Goal: Book appointment/travel/reservation

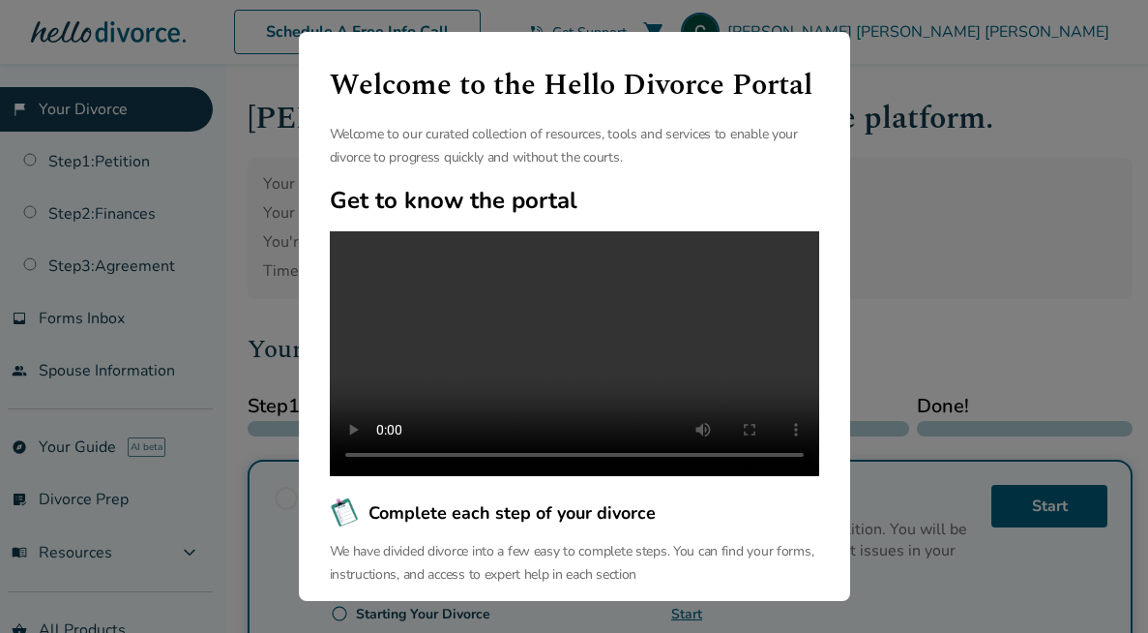
click at [891, 280] on div "Welcome to the Hello Divorce Portal Welcome to our curated collection of resour…" at bounding box center [574, 316] width 1148 height 633
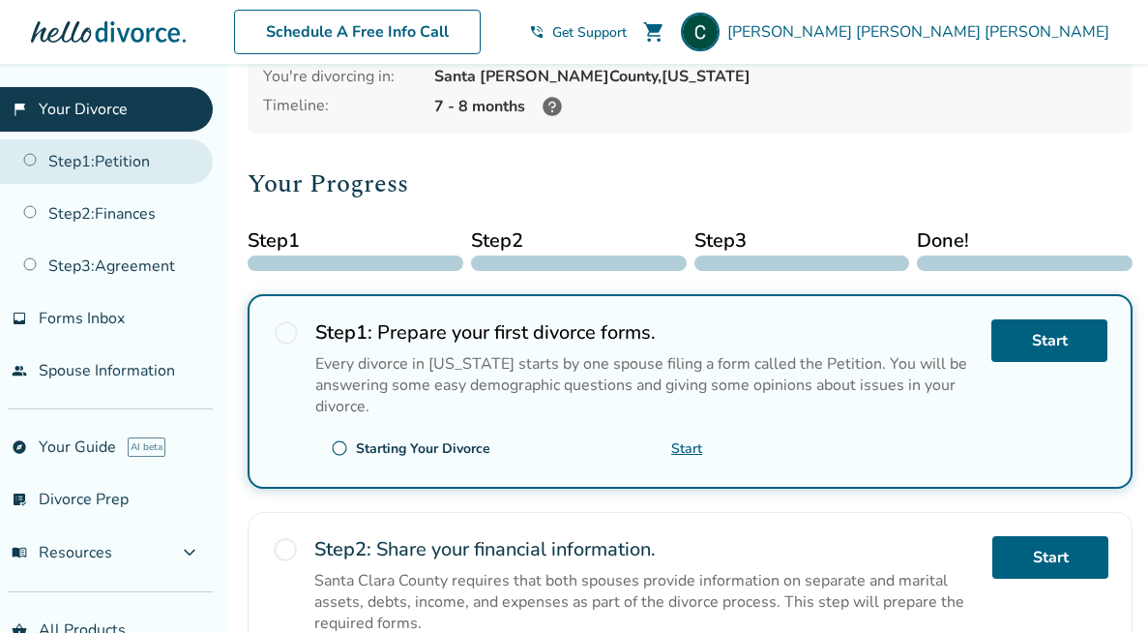
click at [126, 161] on link "Step 1 : Petition" at bounding box center [106, 161] width 213 height 44
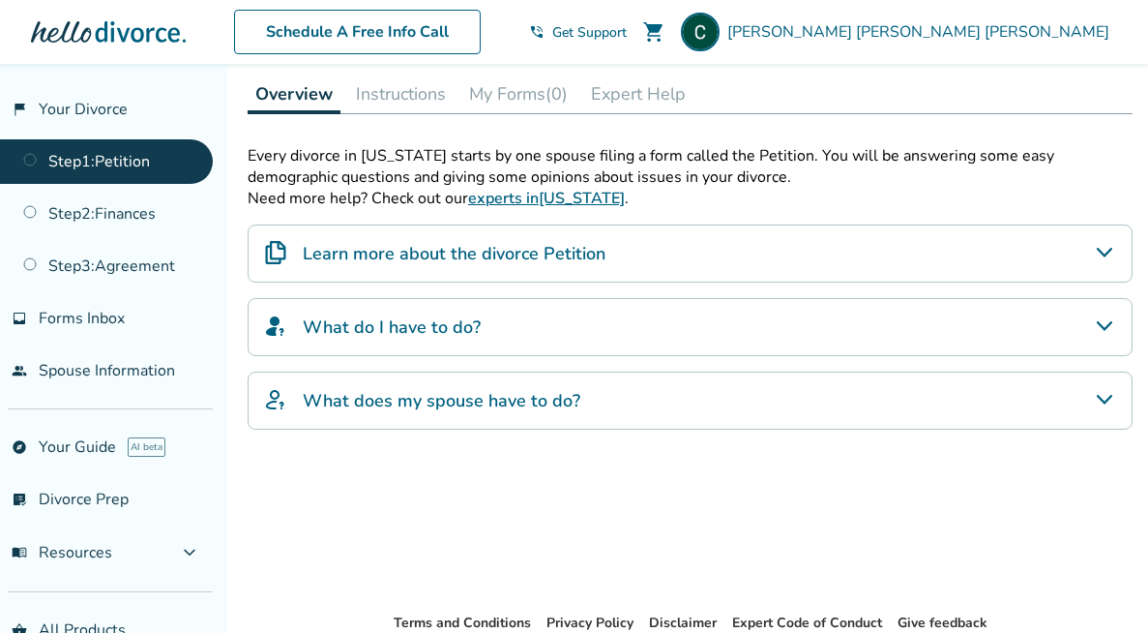
scroll to position [302, 0]
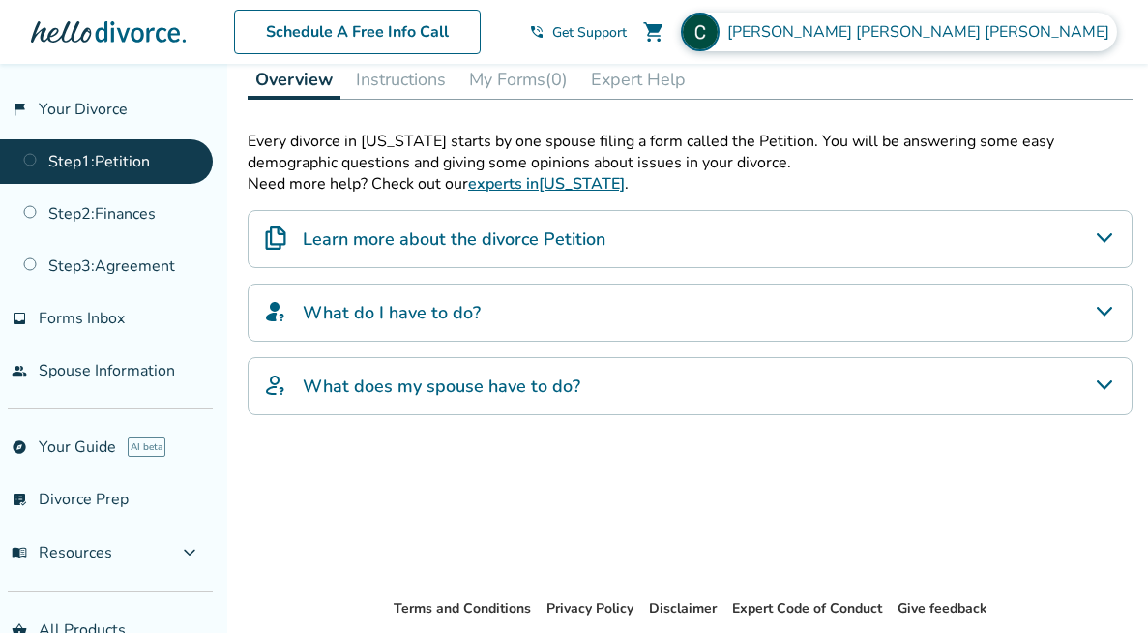
click at [1064, 34] on span "[PERSON_NAME]" at bounding box center [922, 31] width 390 height 21
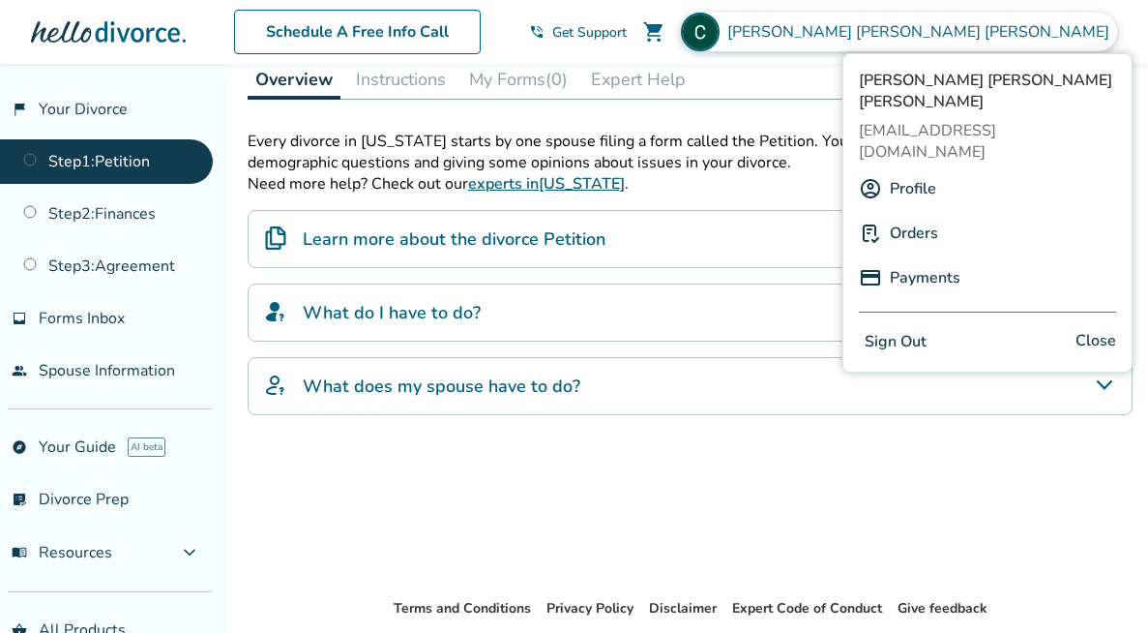
click at [913, 170] on link "Profile" at bounding box center [913, 188] width 46 height 37
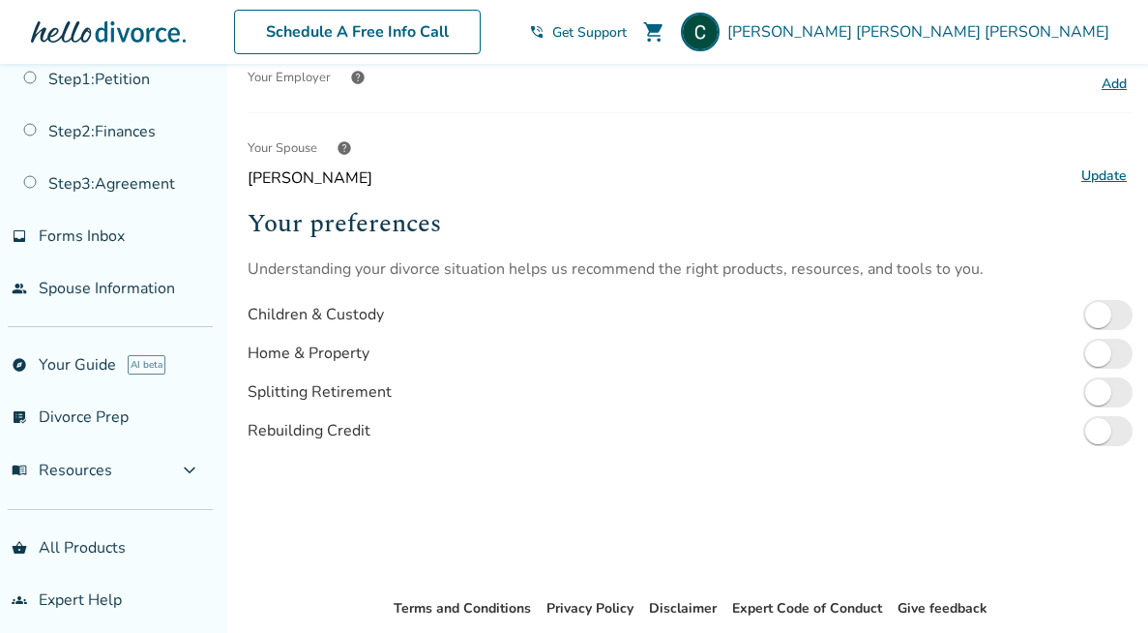
scroll to position [90, 0]
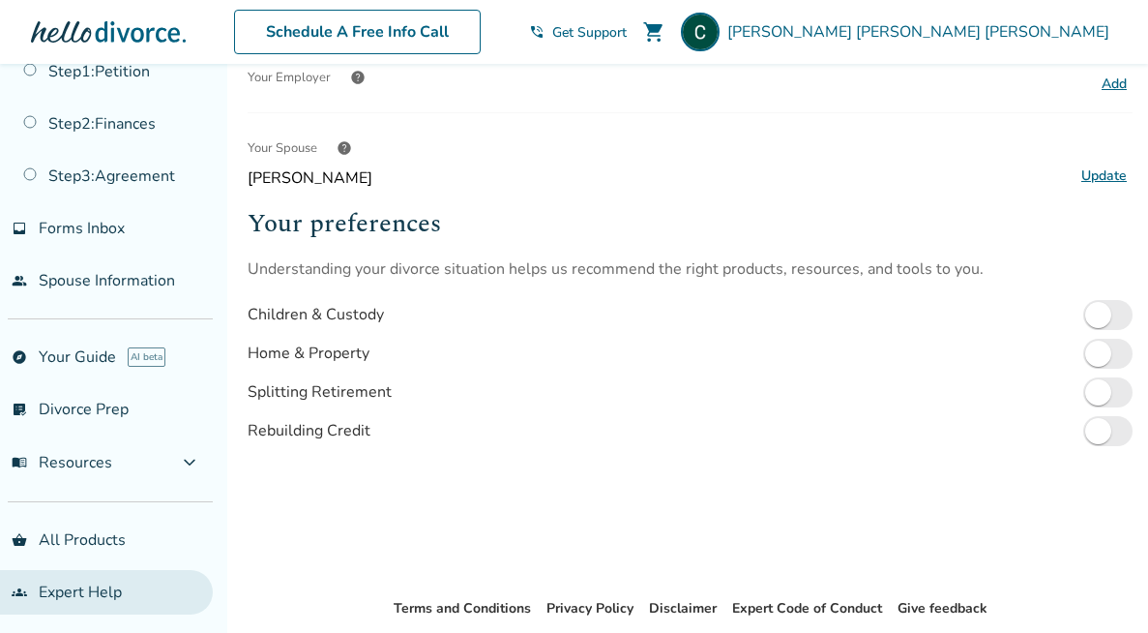
click at [112, 587] on link "groups Expert Help" at bounding box center [106, 592] width 213 height 44
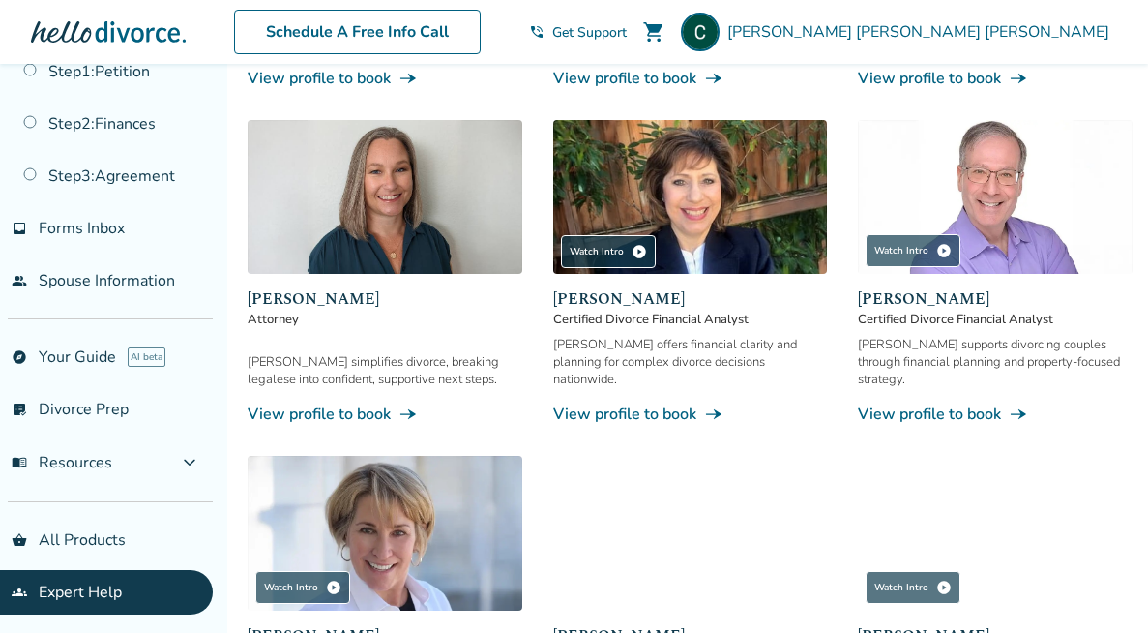
scroll to position [559, 0]
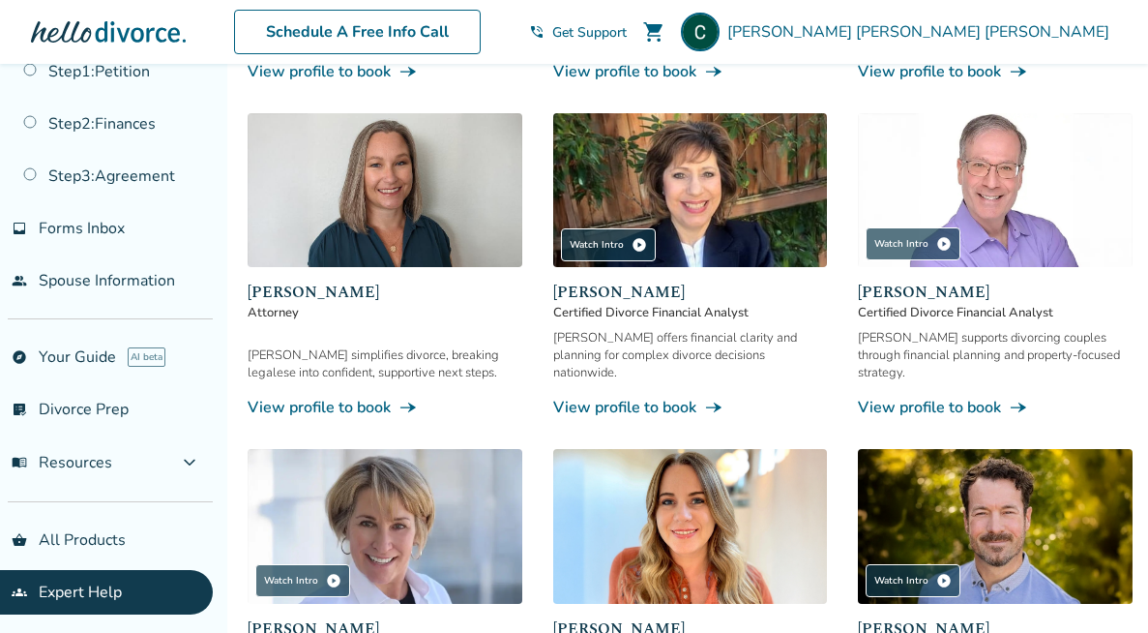
click at [921, 397] on link "View profile to book line_end_arrow_notch" at bounding box center [995, 407] width 275 height 21
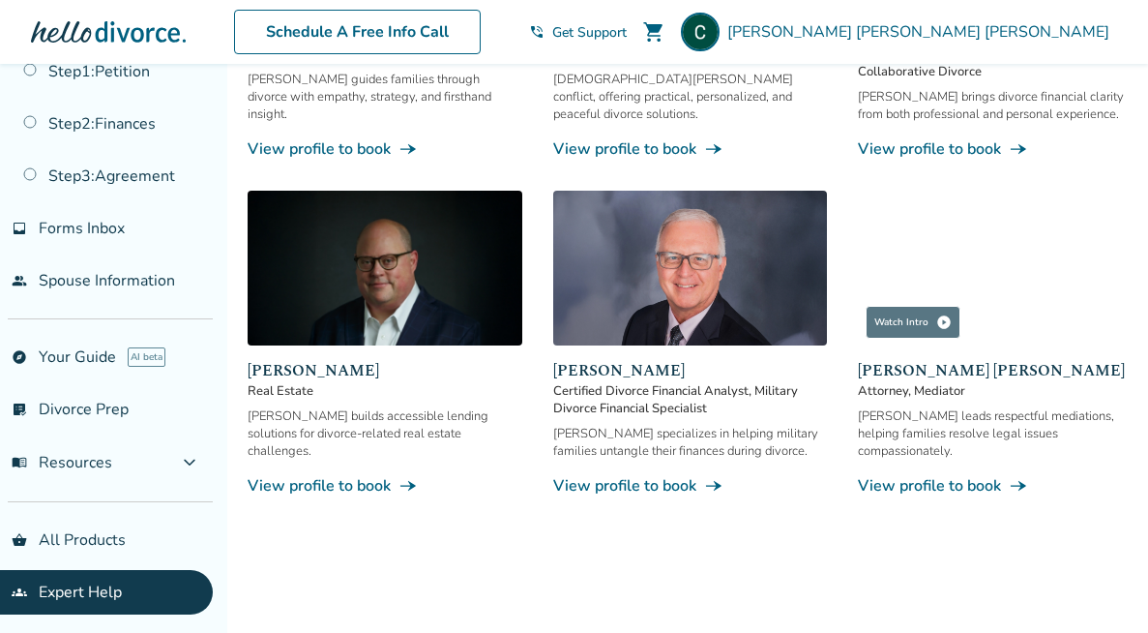
scroll to position [1159, 0]
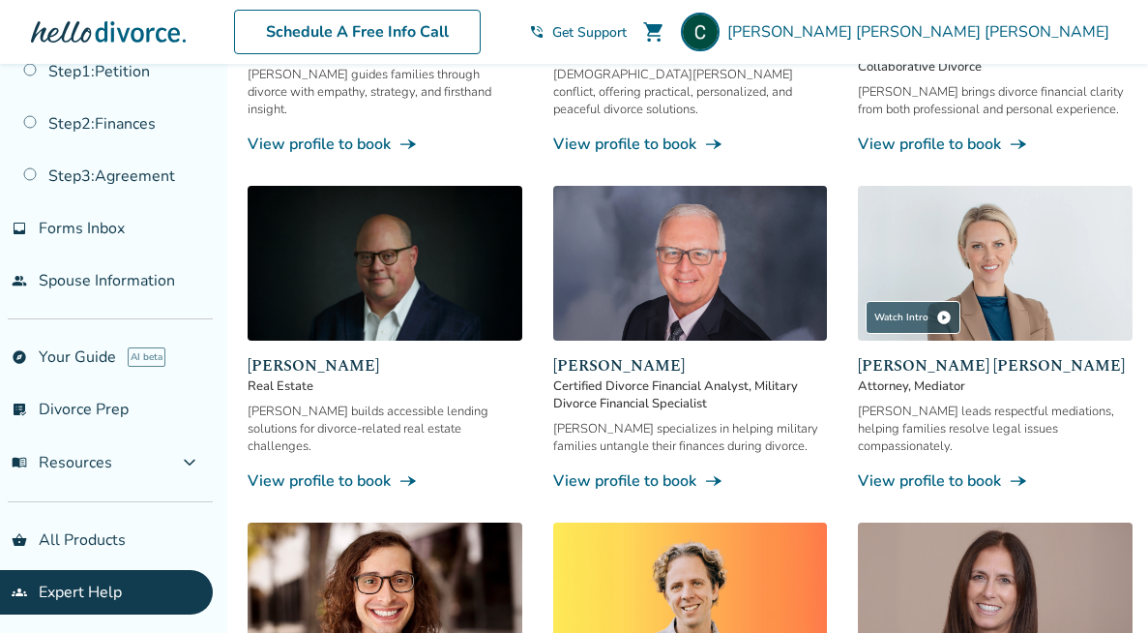
click at [390, 470] on link "View profile to book line_end_arrow_notch" at bounding box center [385, 480] width 275 height 21
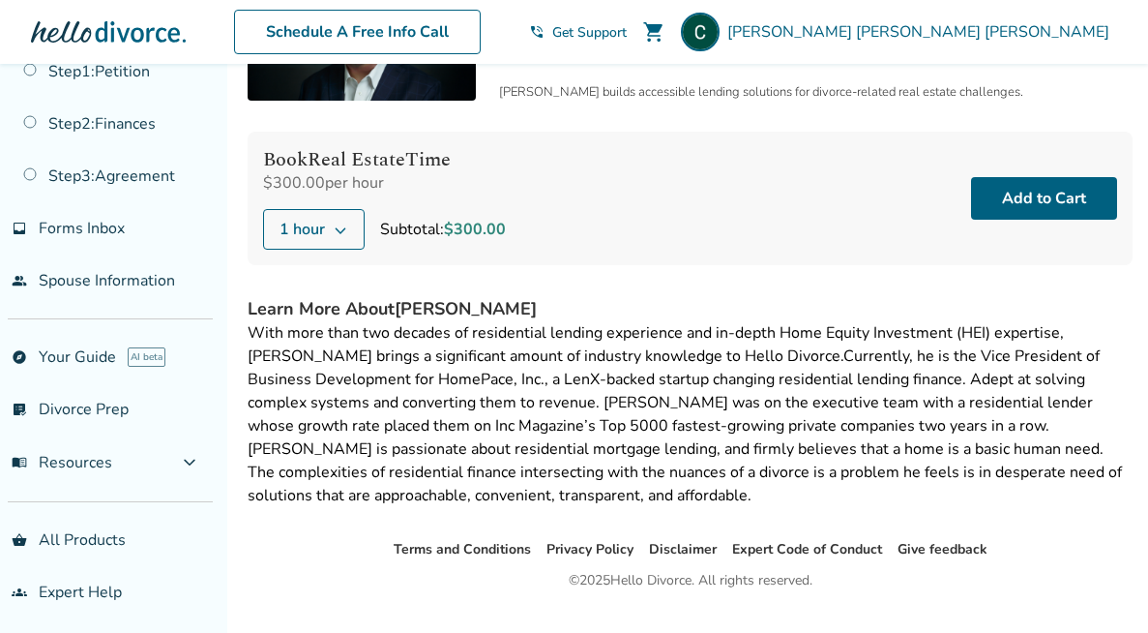
scroll to position [204, 0]
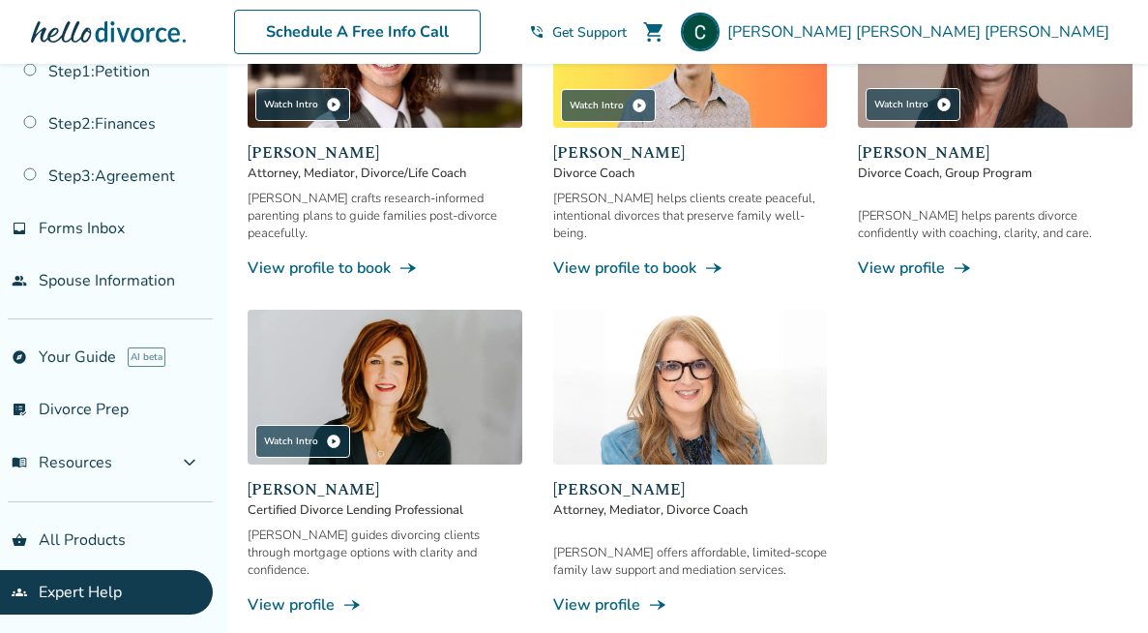
scroll to position [1790, 0]
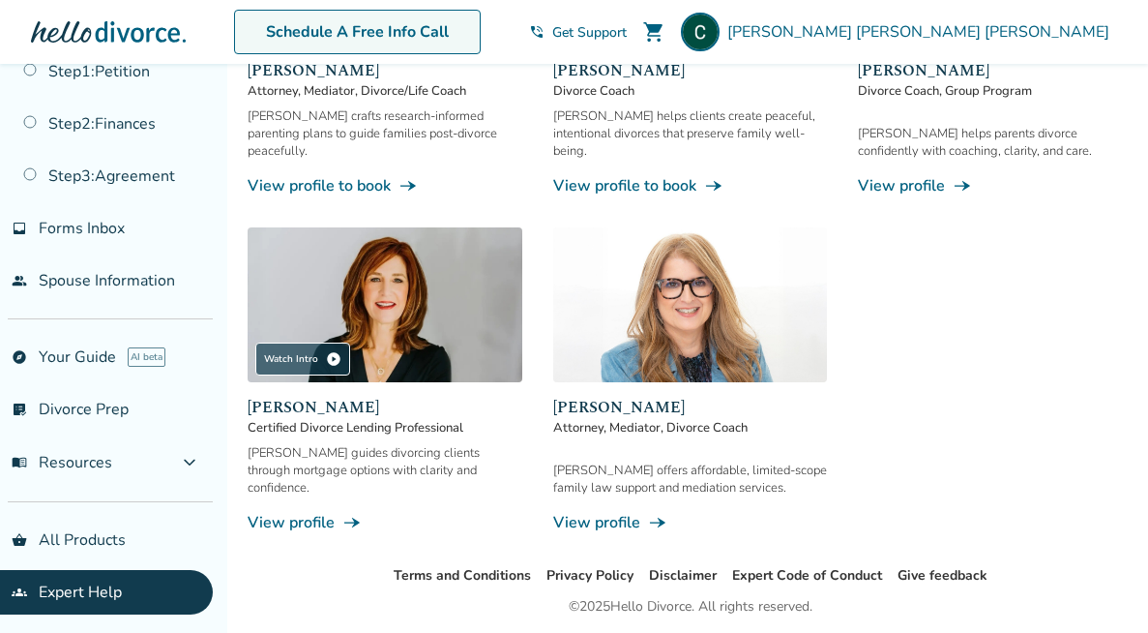
click at [455, 23] on link "Schedule A Free Info Call" at bounding box center [357, 32] width 247 height 44
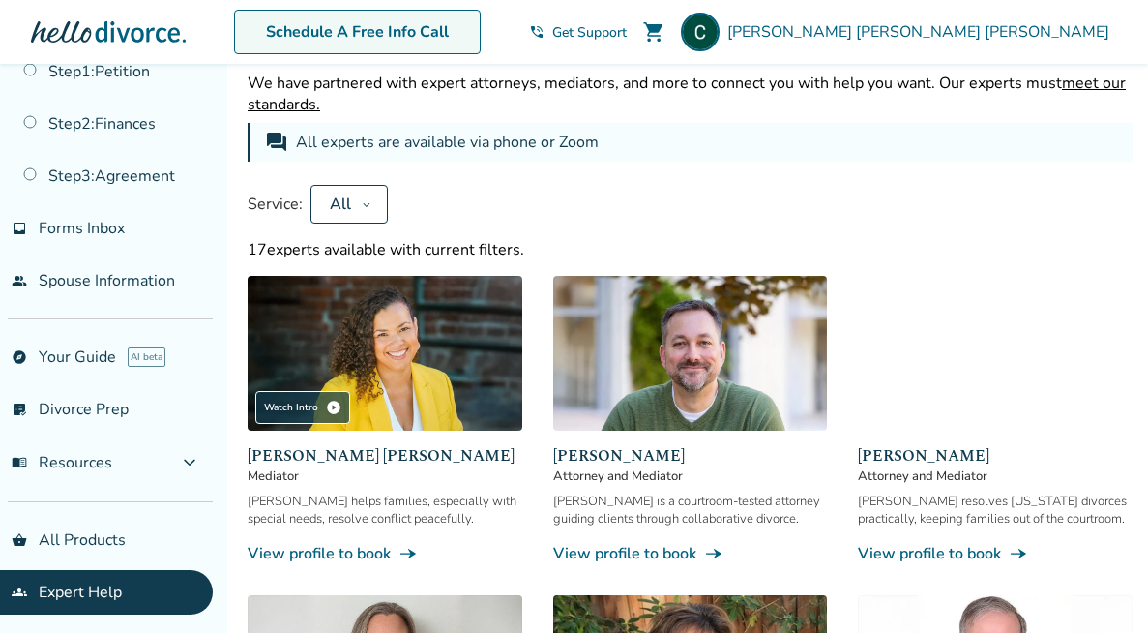
scroll to position [0, 0]
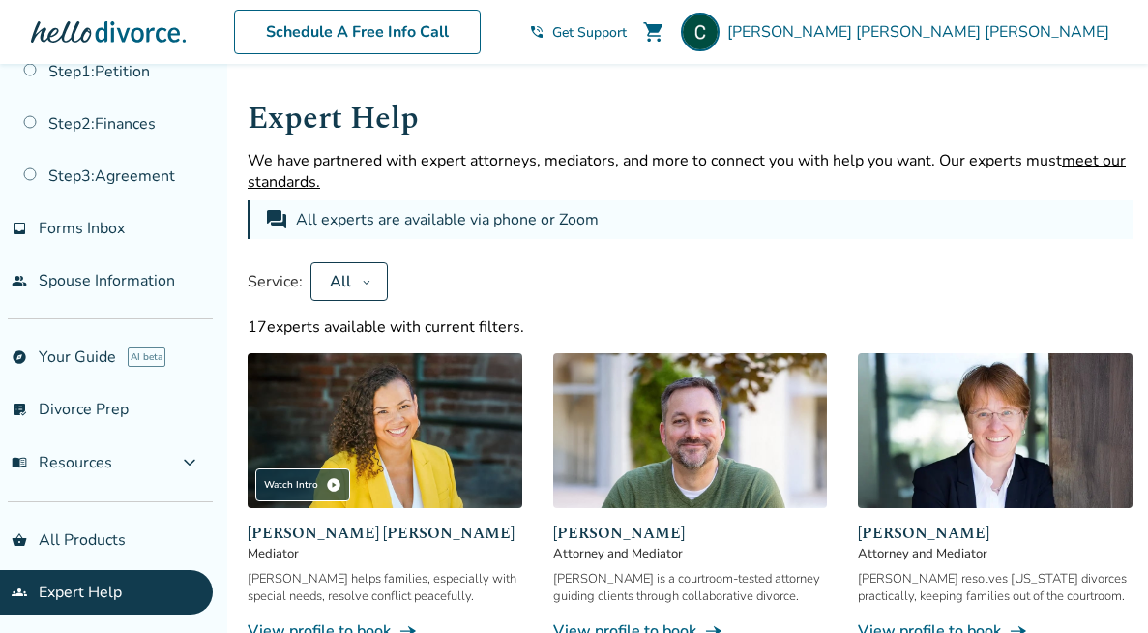
click at [369, 271] on button "All" at bounding box center [349, 281] width 77 height 39
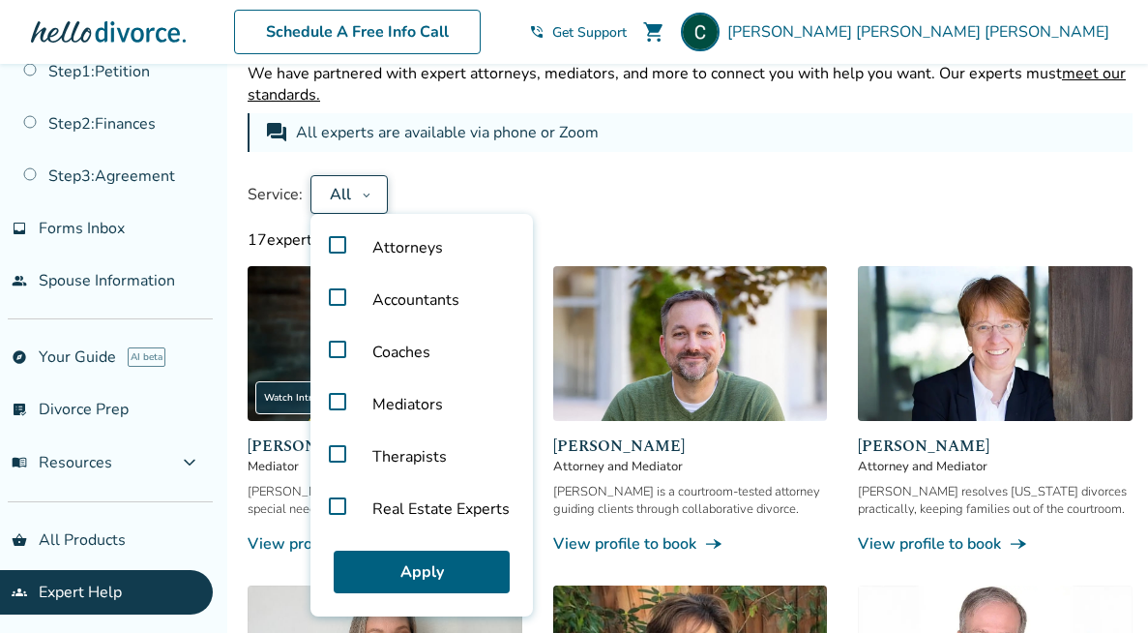
scroll to position [90, 0]
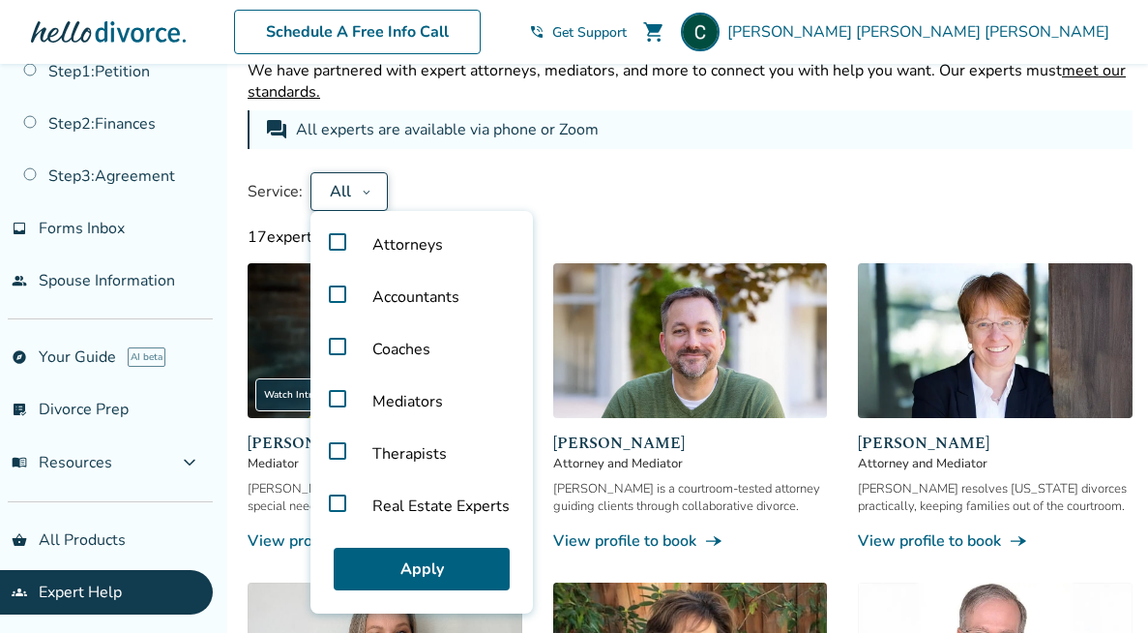
click at [401, 505] on span "Real Estate Experts" at bounding box center [441, 506] width 168 height 52
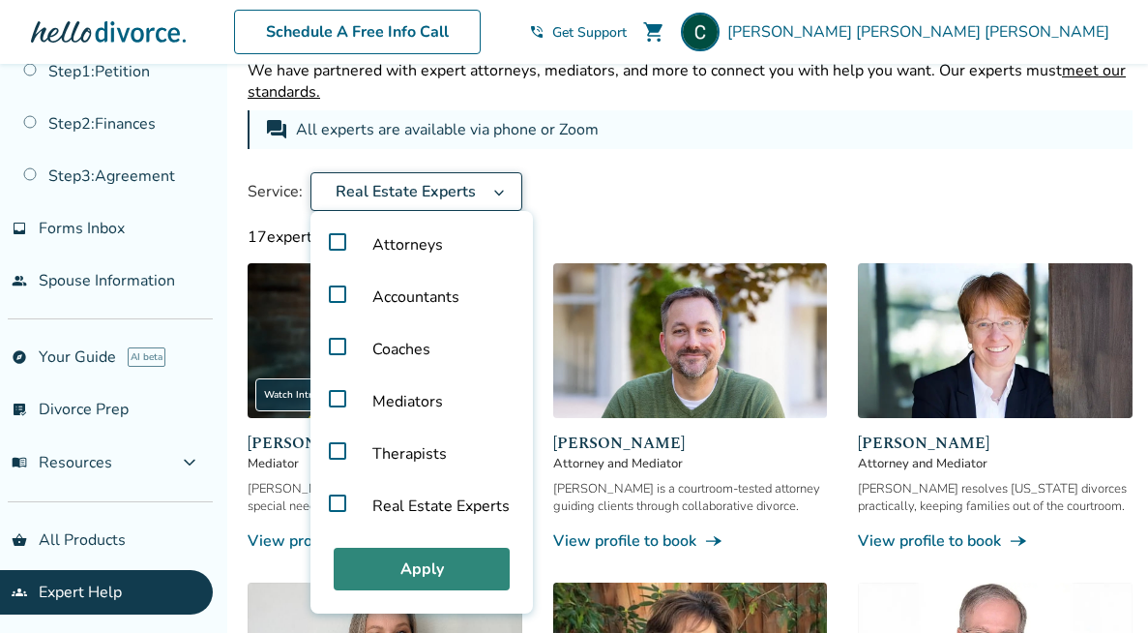
click at [415, 559] on button "Apply" at bounding box center [422, 568] width 176 height 43
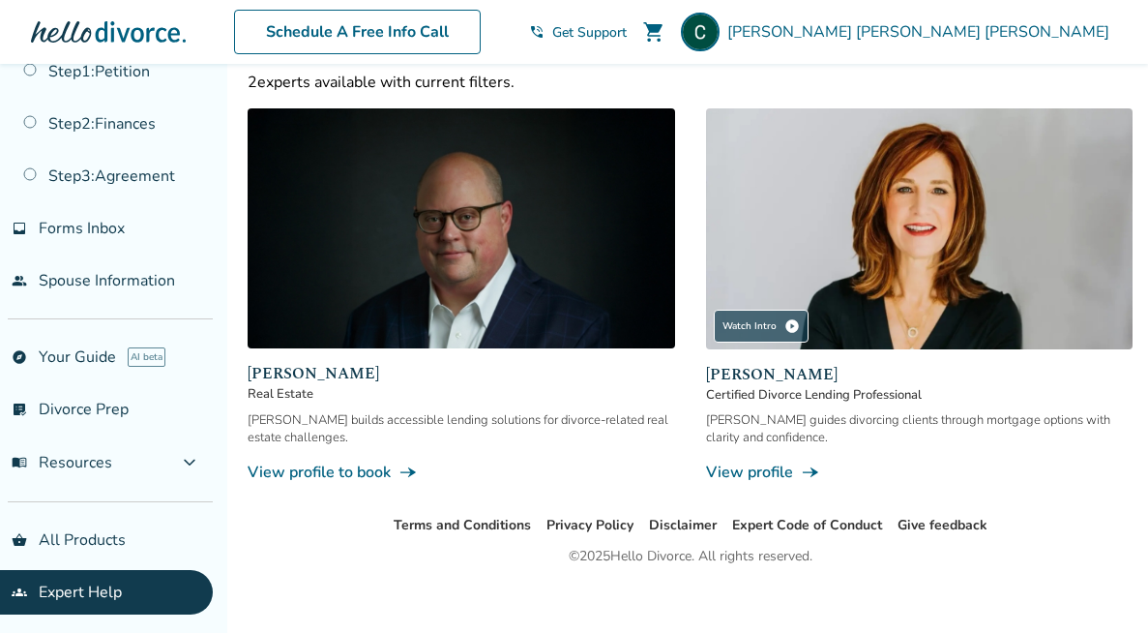
scroll to position [256, 0]
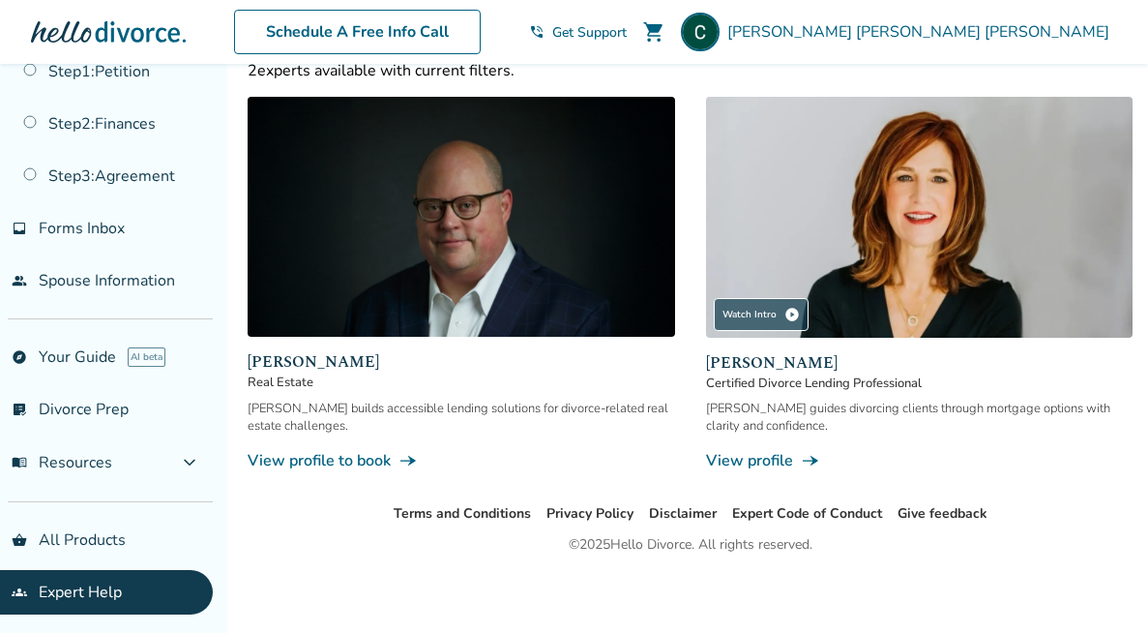
click at [468, 295] on img at bounding box center [462, 217] width 428 height 240
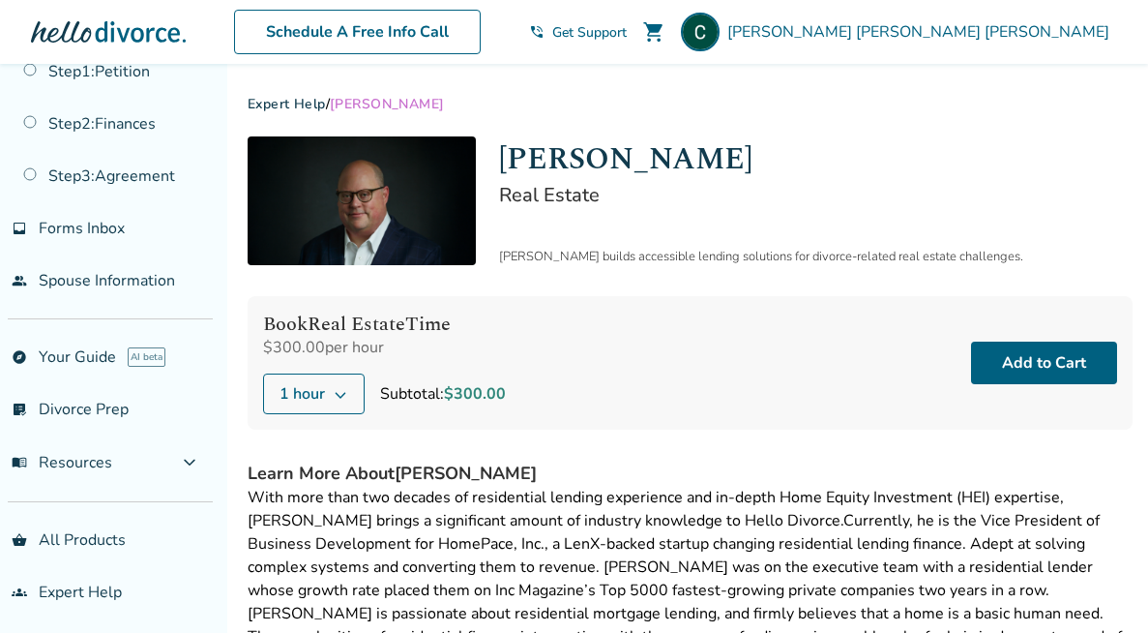
click at [431, 248] on img at bounding box center [362, 200] width 228 height 129
click at [340, 400] on icon at bounding box center [340, 393] width 15 height 15
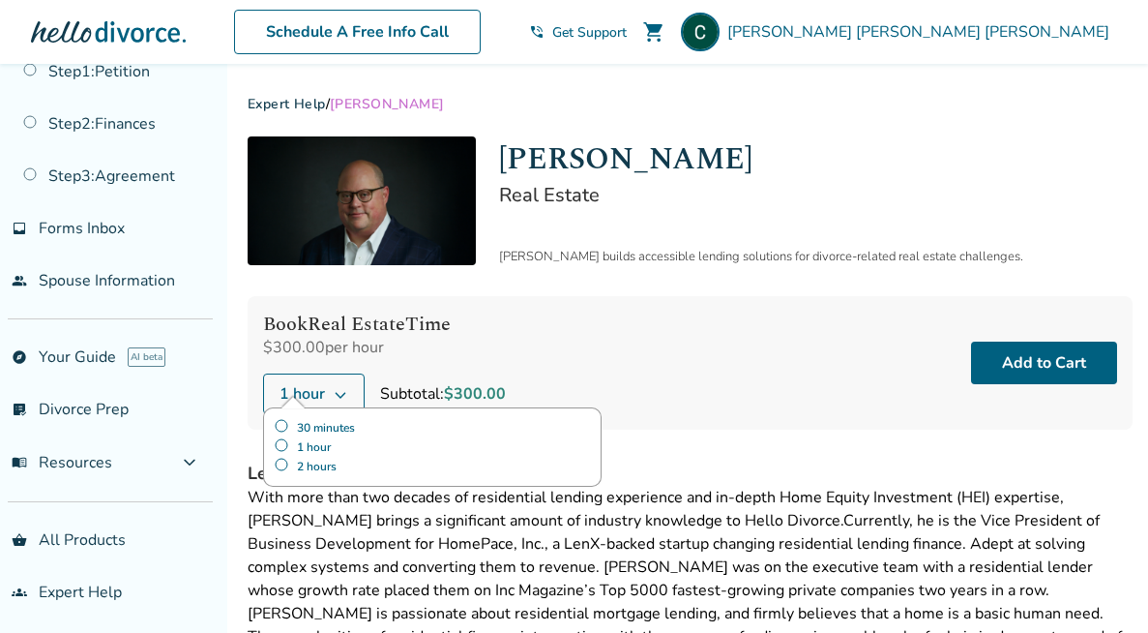
click at [338, 427] on label "30 minutes" at bounding box center [432, 427] width 317 height 19
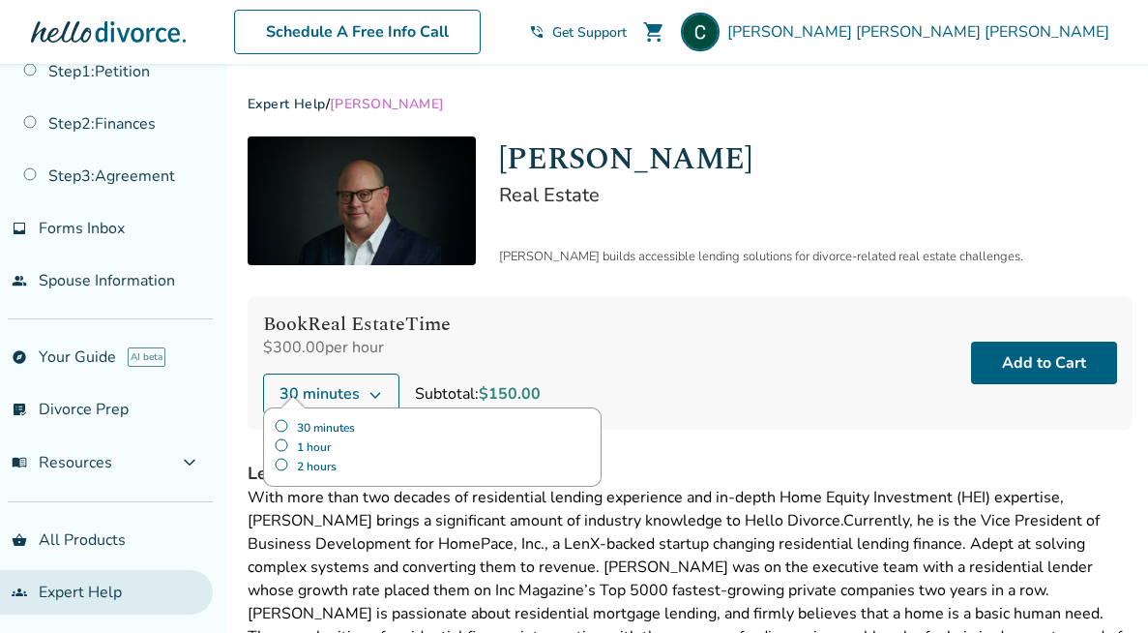
click at [128, 589] on link "groups Expert Help" at bounding box center [106, 592] width 213 height 44
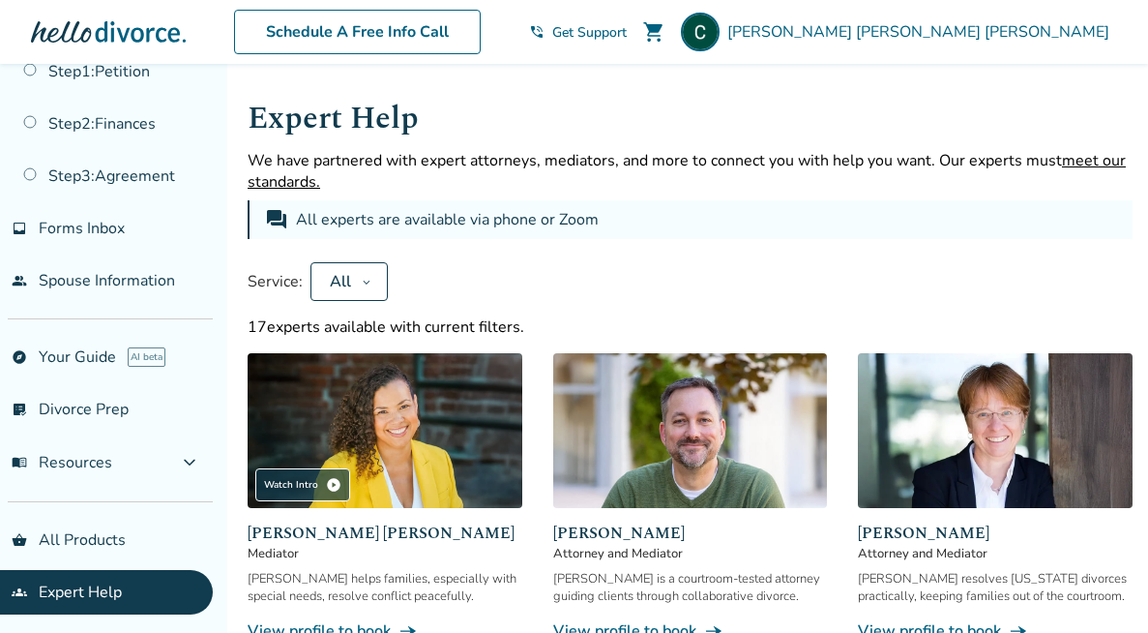
click at [370, 275] on icon at bounding box center [367, 281] width 10 height 15
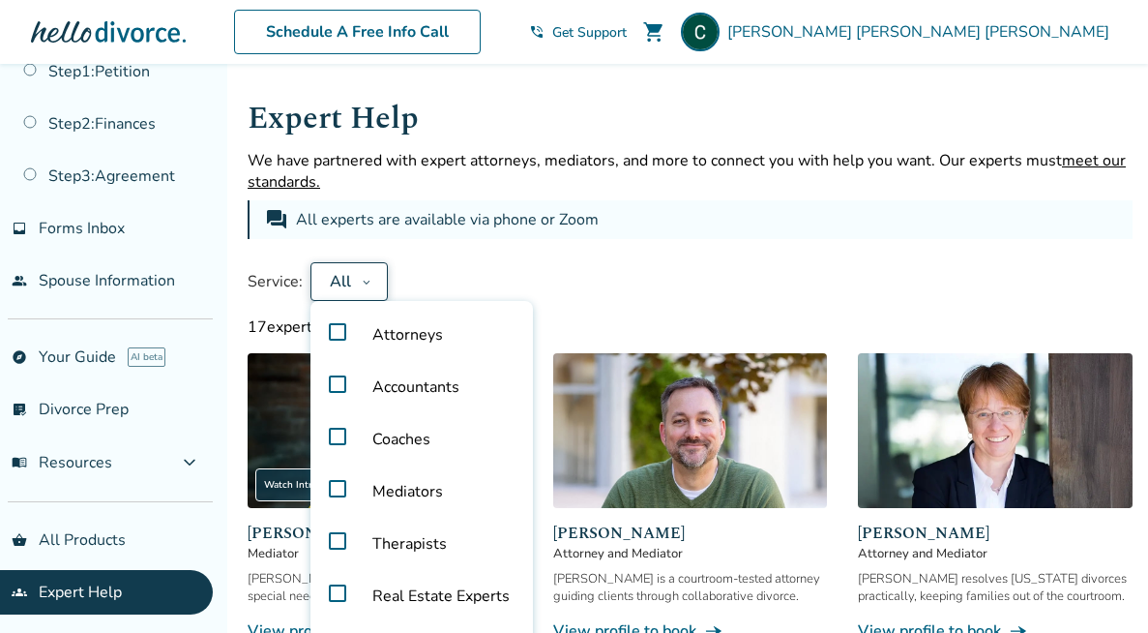
click at [430, 599] on span "Real Estate Experts" at bounding box center [441, 596] width 168 height 52
click at [615, 277] on div "Service: Real Estate Experts Attorneys Accountants Coaches Mediators Therapists…" at bounding box center [690, 281] width 885 height 39
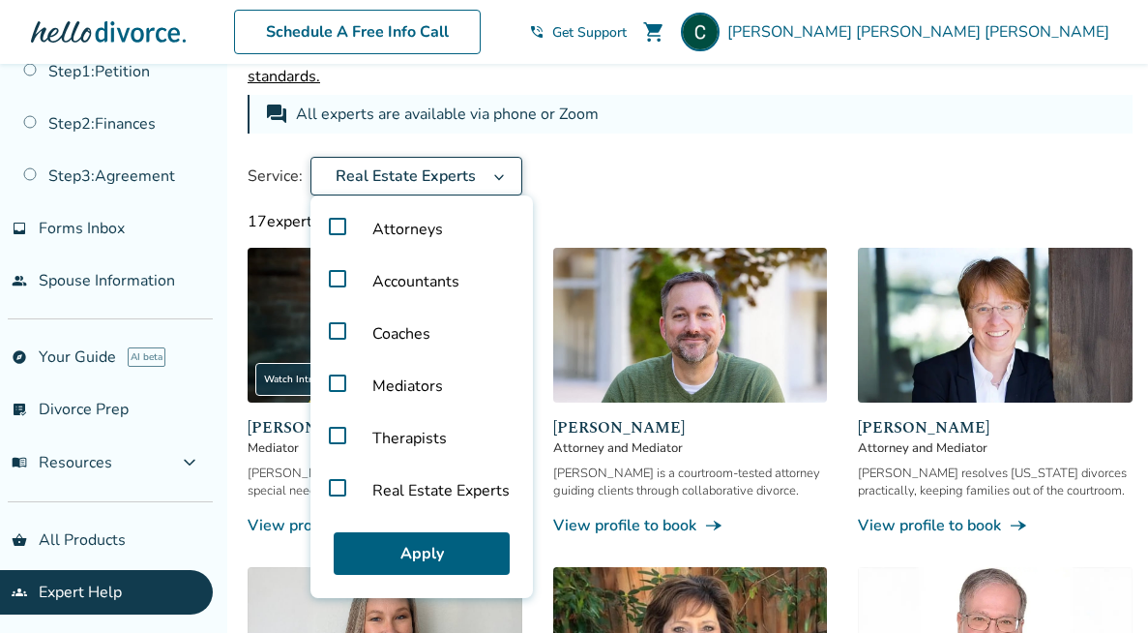
scroll to position [152, 0]
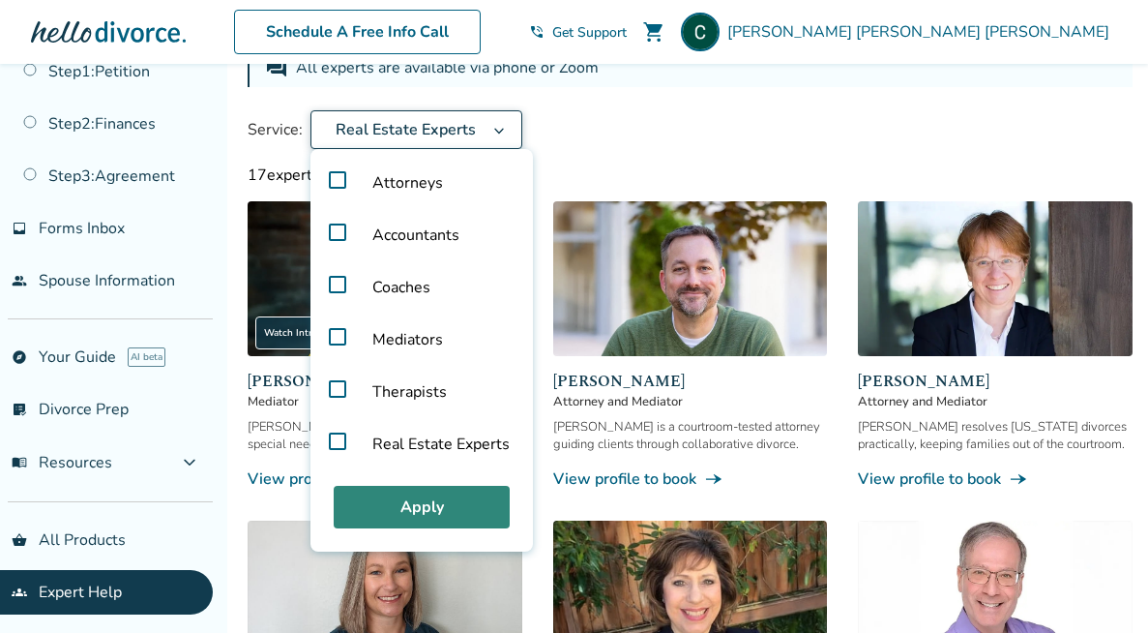
click at [455, 501] on button "Apply" at bounding box center [422, 507] width 176 height 43
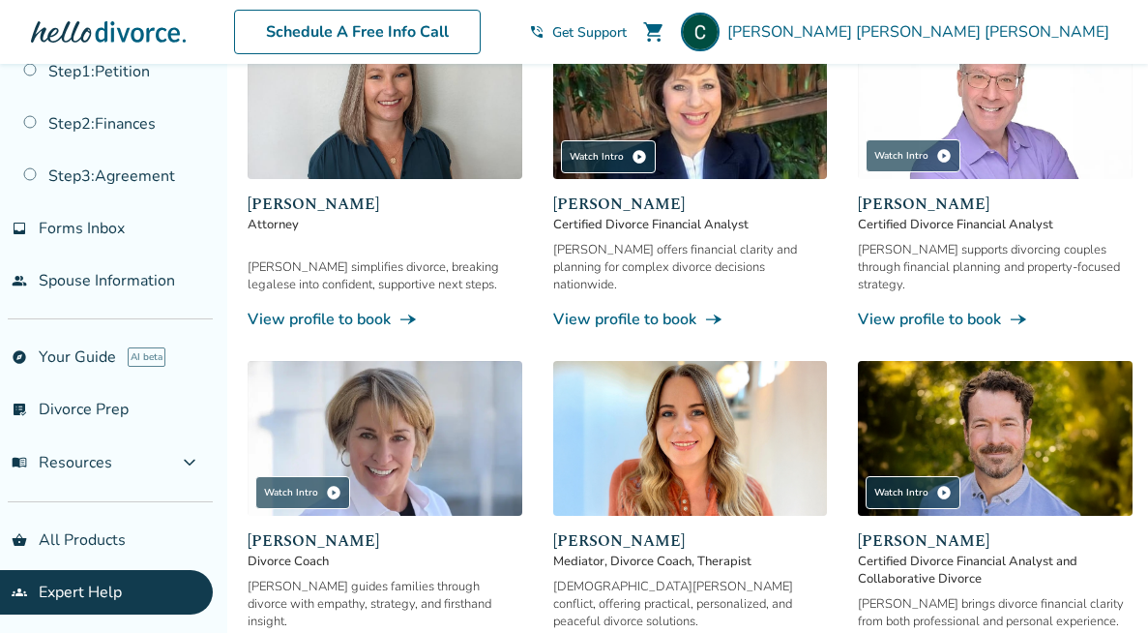
scroll to position [648, 0]
